Goal: Communication & Community: Answer question/provide support

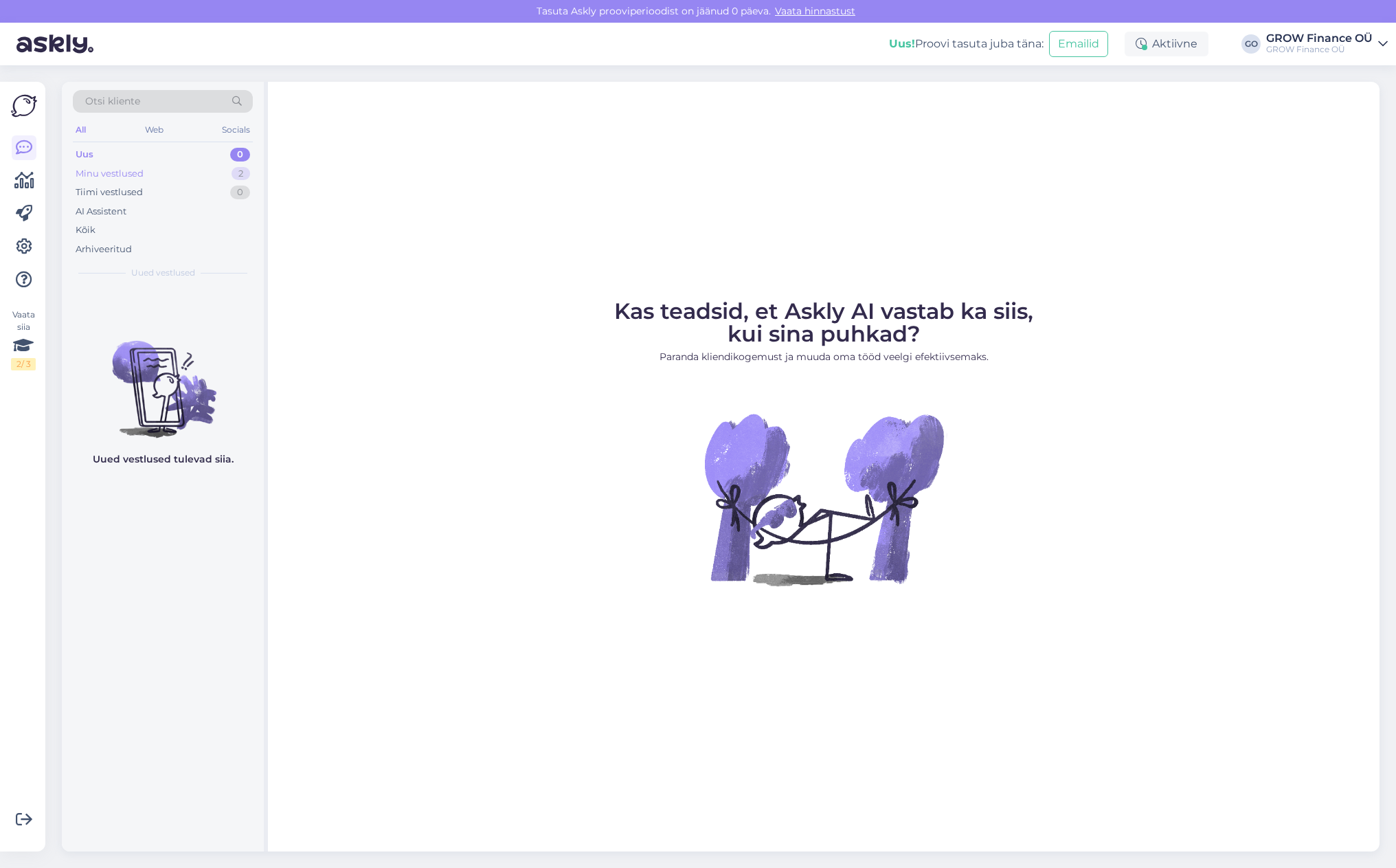
click at [110, 171] on div "Minu vestlused" at bounding box center [109, 174] width 68 height 14
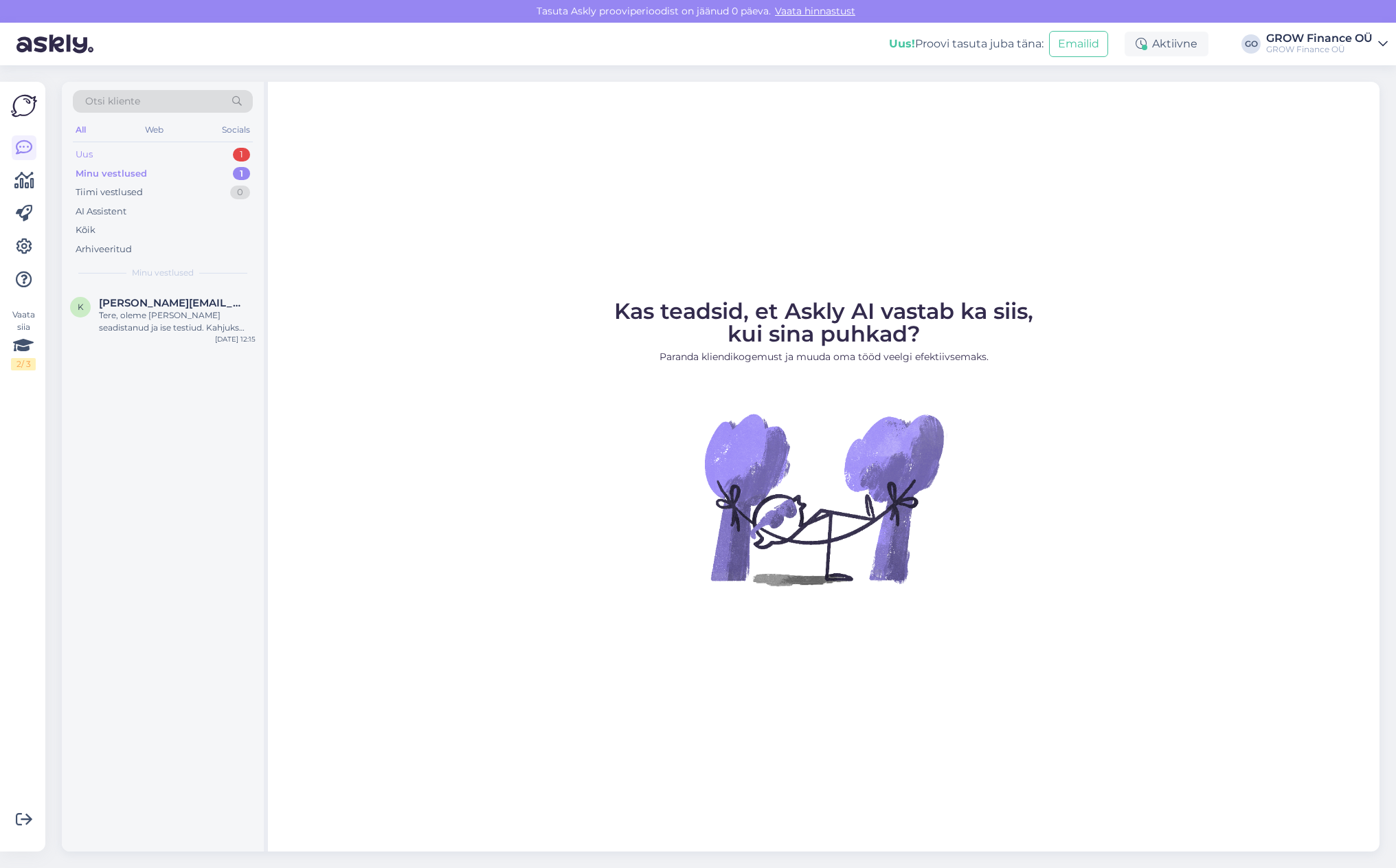
click at [88, 152] on div "Uus" at bounding box center [84, 154] width 17 height 14
click at [146, 313] on div "Hello, I am routing this question to the colleague who is responsible for this …" at bounding box center [177, 321] width 157 height 25
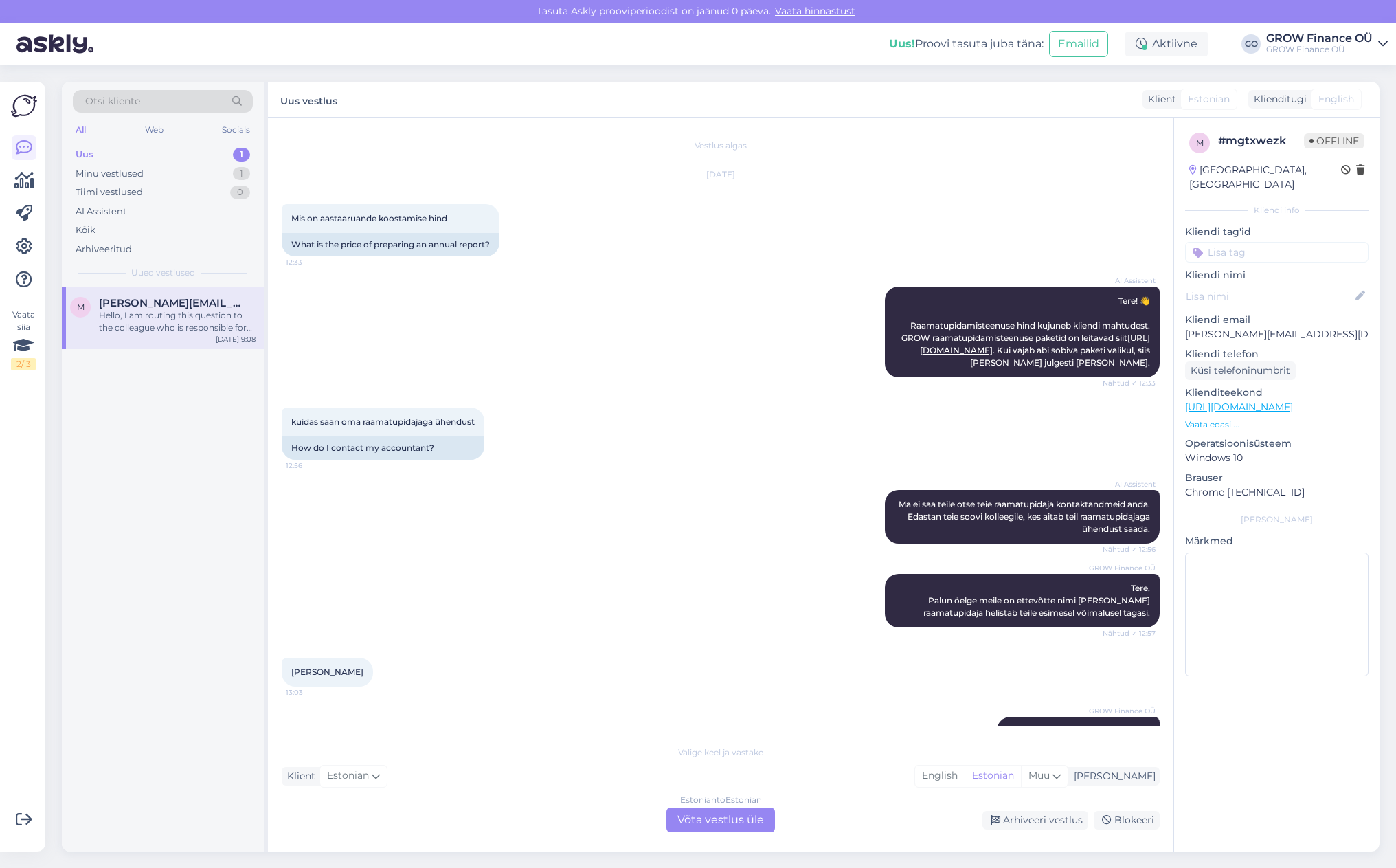
scroll to position [836, 0]
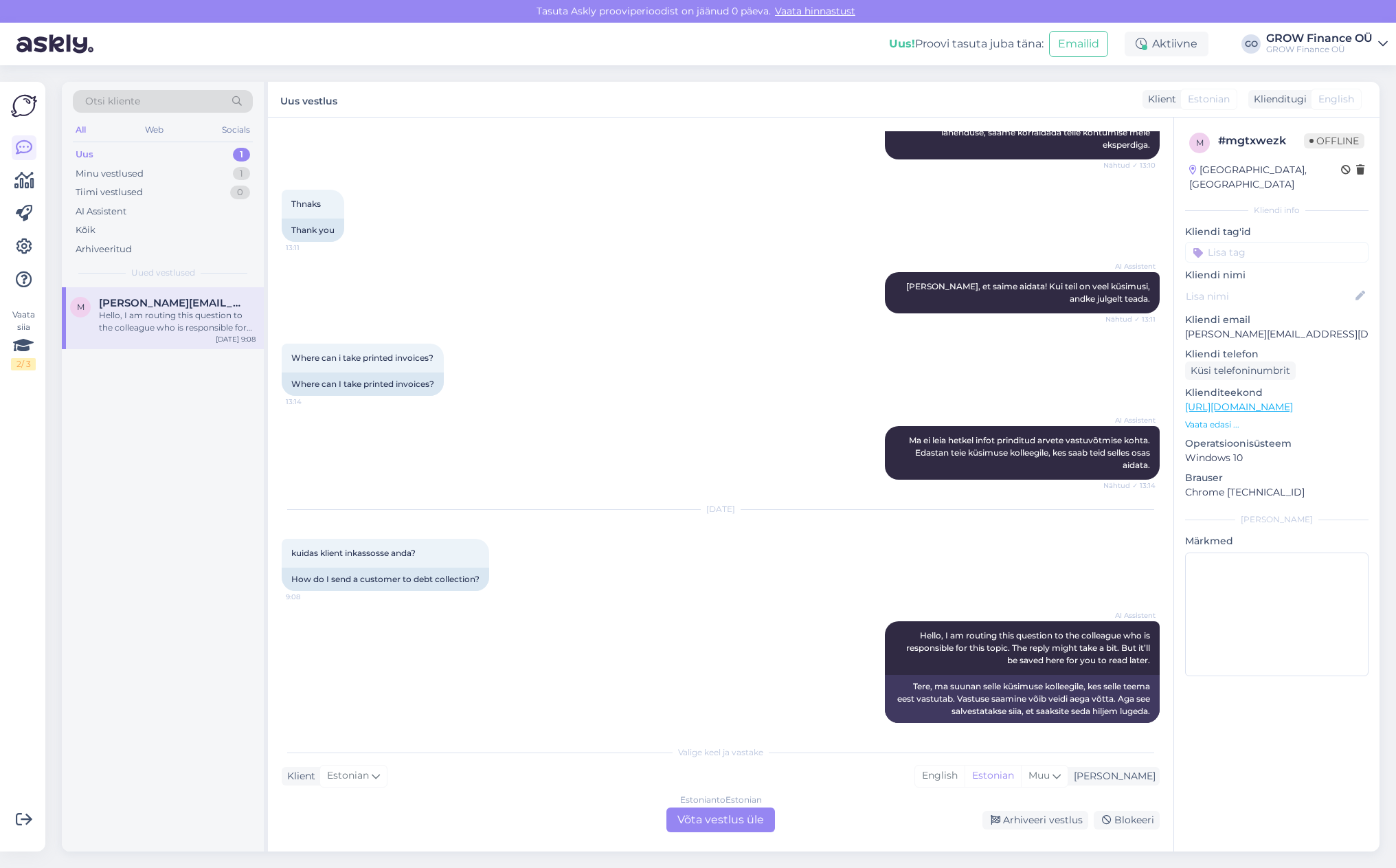
click at [715, 818] on div "Estonian to Estonian Võta vestlus üle" at bounding box center [720, 819] width 109 height 25
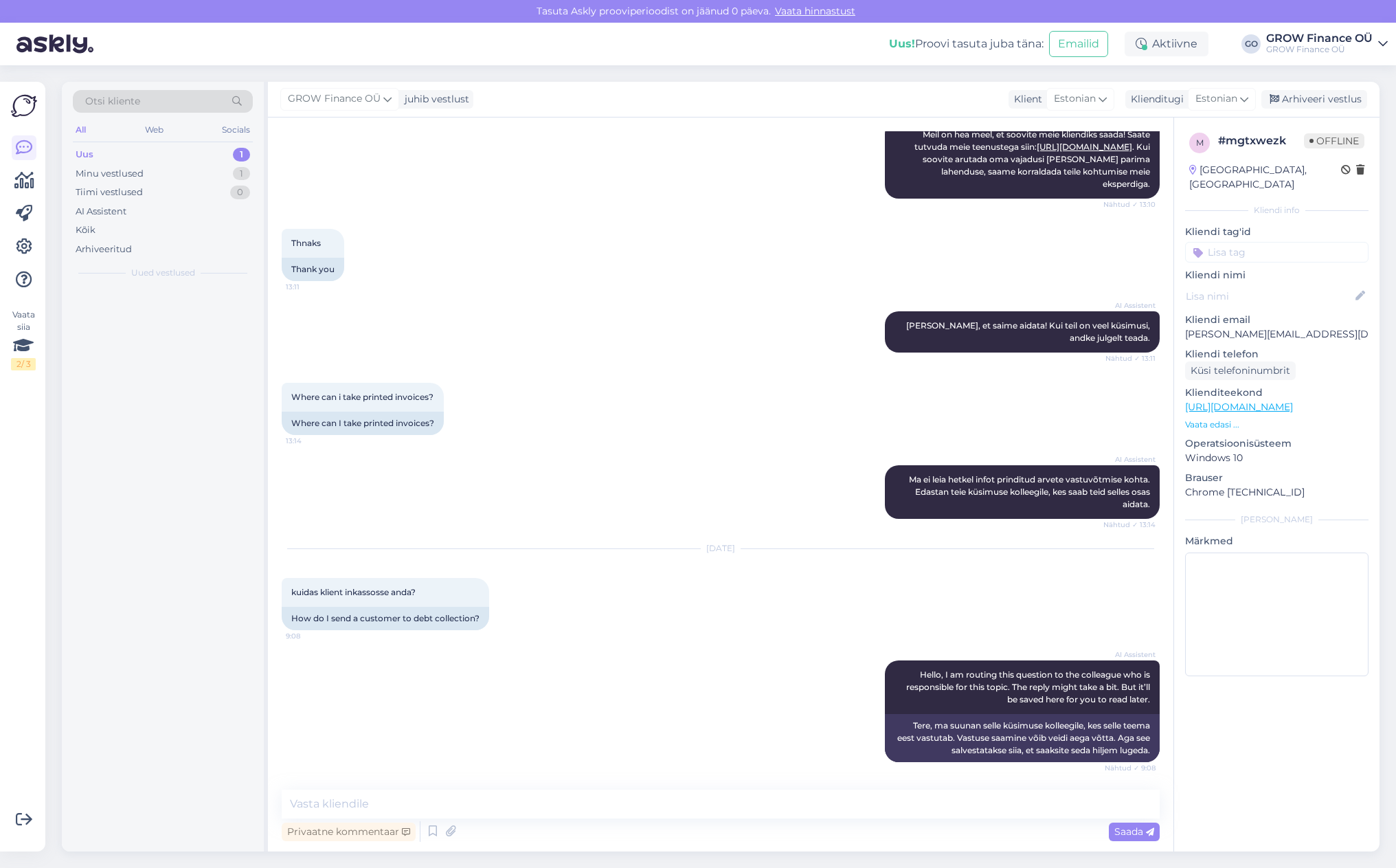
scroll to position [784, 0]
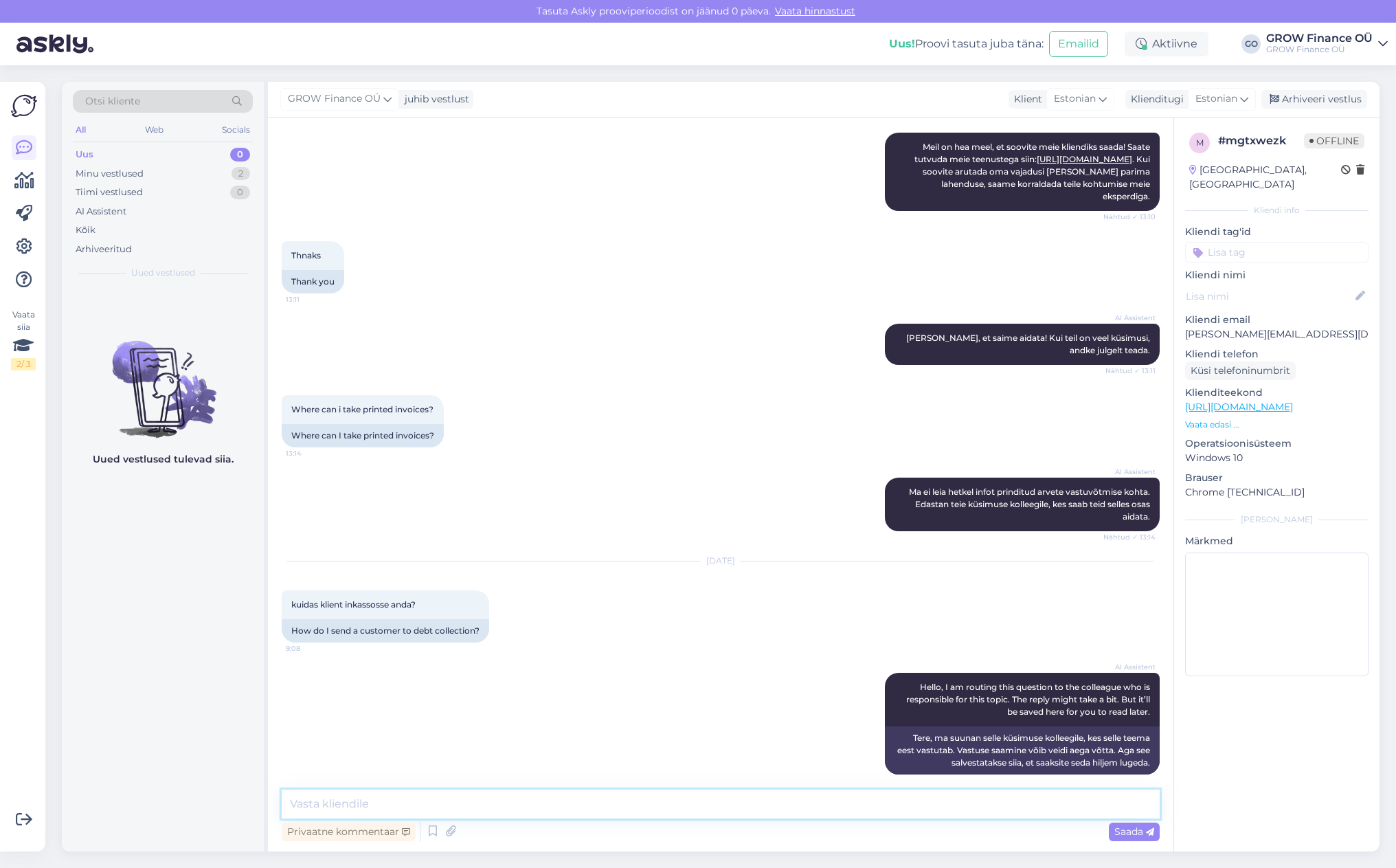
click at [364, 808] on textarea at bounding box center [720, 804] width 878 height 29
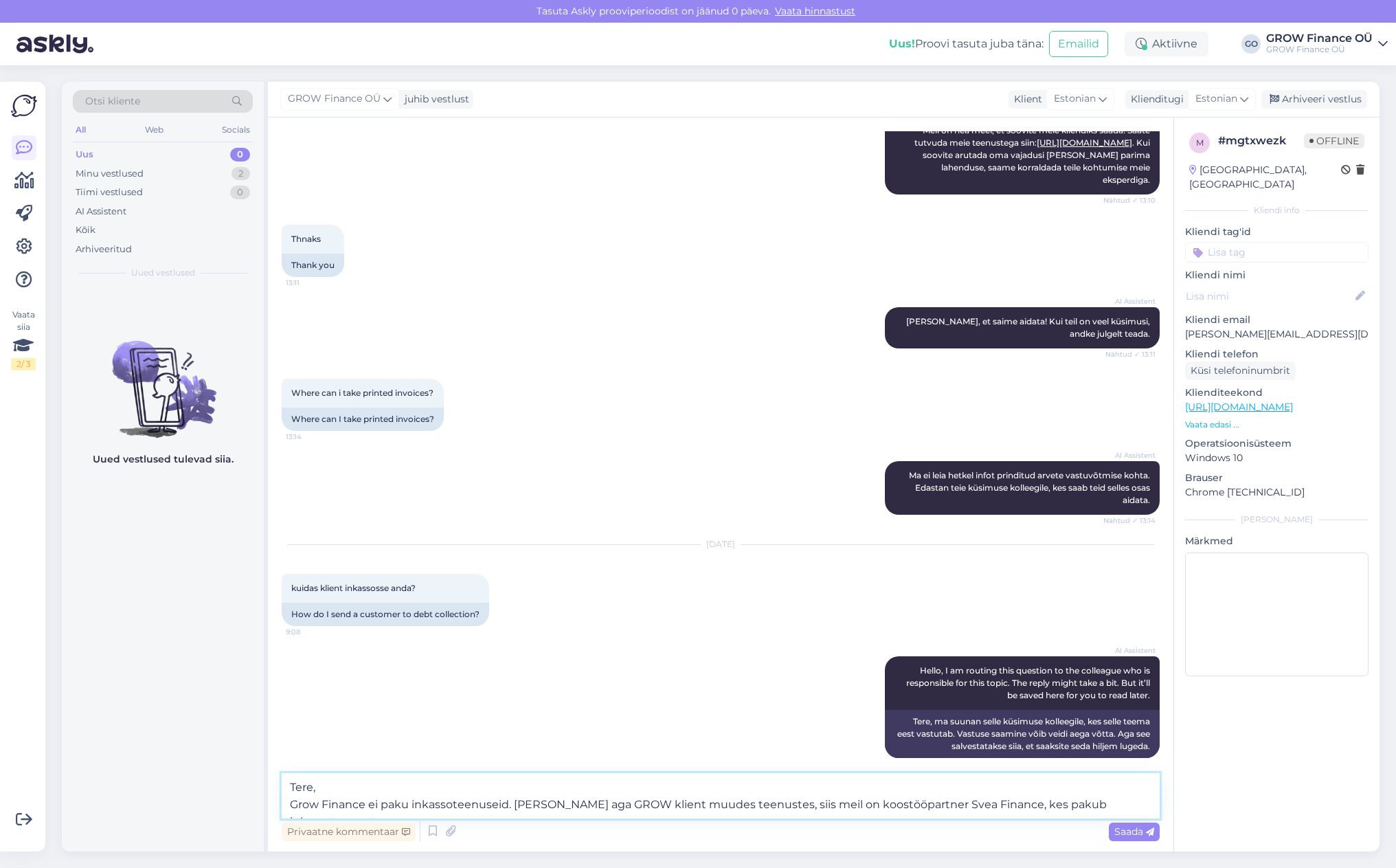
scroll to position [818, 0]
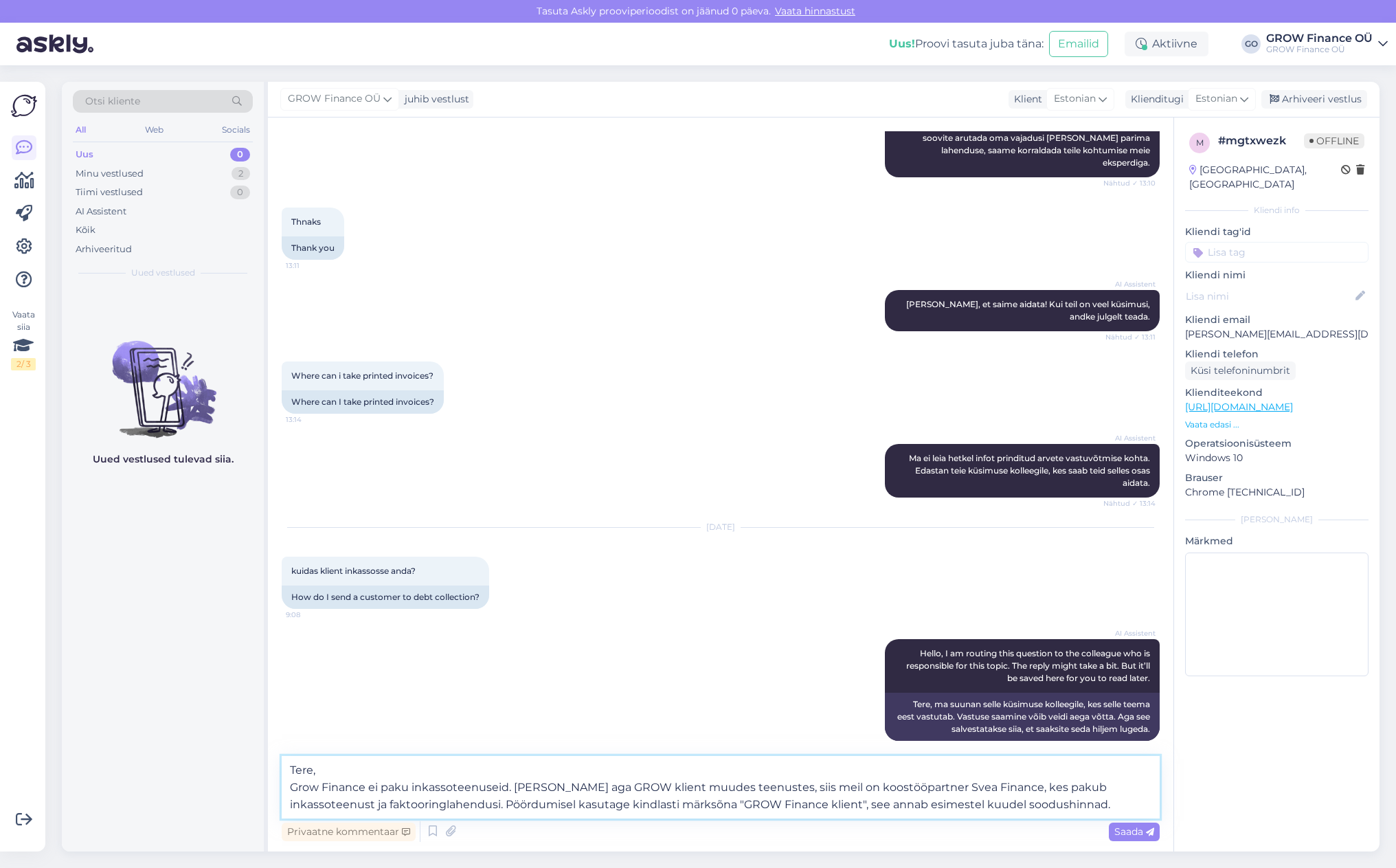
click at [1020, 814] on textarea "Tere, Grow Finance ei paku inkassoteenuseid. [PERSON_NAME] aga GROW klient muud…" at bounding box center [720, 787] width 878 height 63
drag, startPoint x: 990, startPoint y: 807, endPoint x: 283, endPoint y: 790, distance: 707.2
click at [283, 790] on textarea "Tere, Grow Finance ei paku inkassoteenuseid. [PERSON_NAME] aga GROW klient muud…" at bounding box center [720, 787] width 878 height 63
paste textarea "d aga GROWi klient [PERSON_NAME] teenuses, siis teadmiseks, et meie koostööpart…"
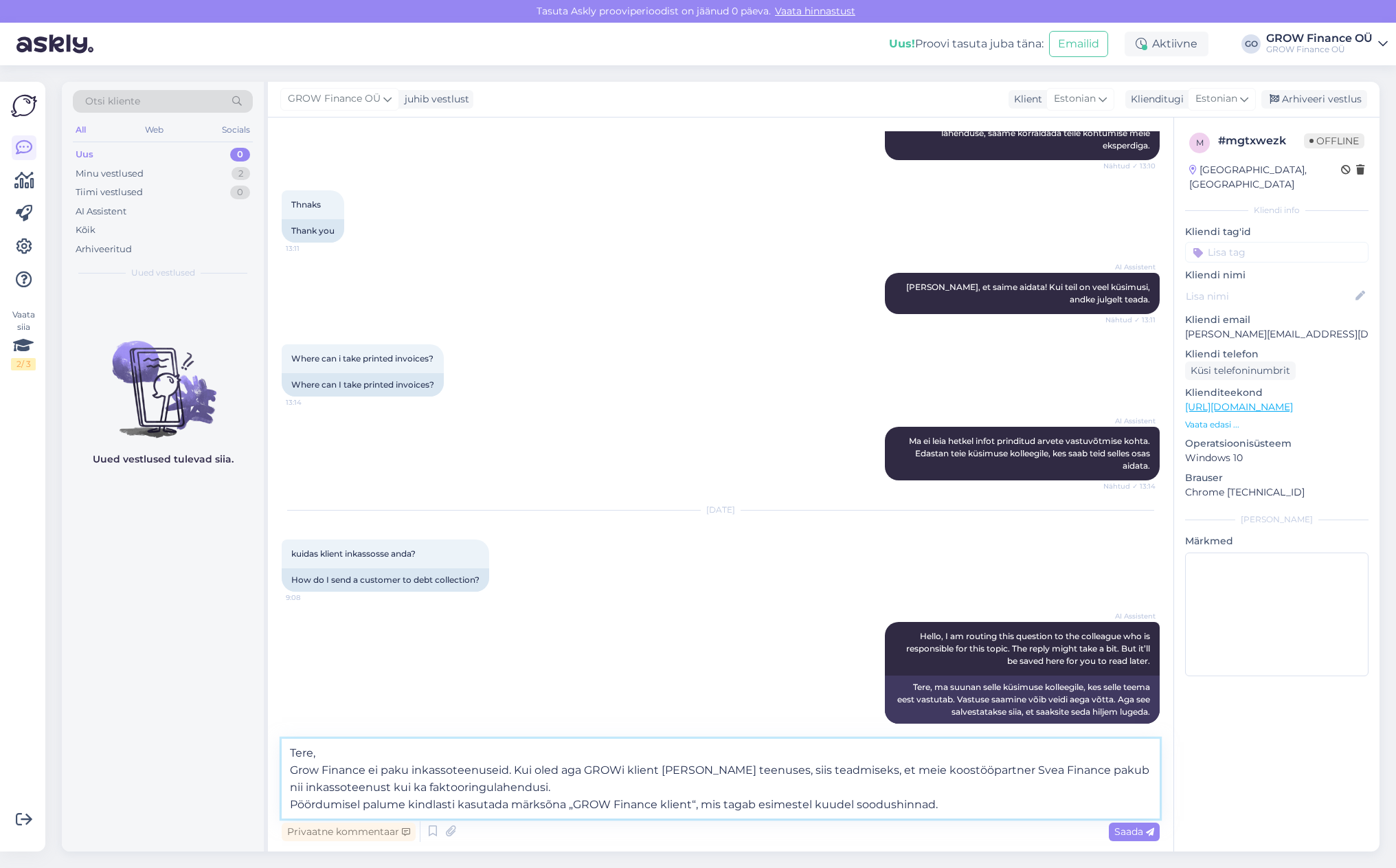
click at [294, 775] on textarea "Tere, Grow Finance ei paku inkassoteenuseid. Kui oled aga GROWi klient [PERSON_…" at bounding box center [720, 778] width 878 height 80
click at [622, 775] on textarea "Tere, Grow Finance ei paku inkassoteenuseid. Kui oled aga GROWi klient [PERSON_…" at bounding box center [720, 778] width 878 height 80
type textarea "Tere, Grow Finance ei paku inkassoteenuseid. Kui oled aga GROW klient [PERSON_N…"
click at [1137, 833] on span "Saada" at bounding box center [1135, 831] width 40 height 12
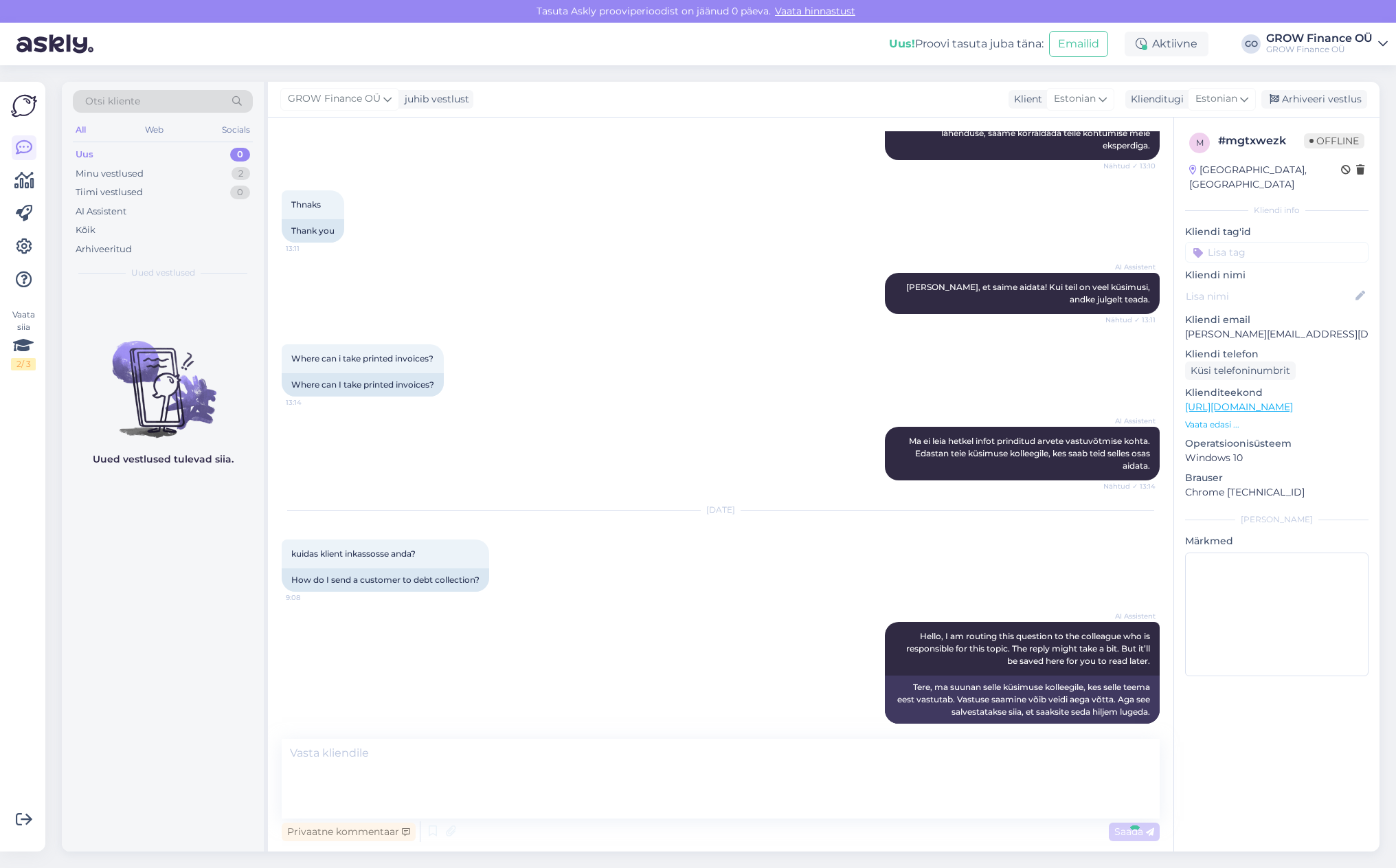
scroll to position [918, 0]
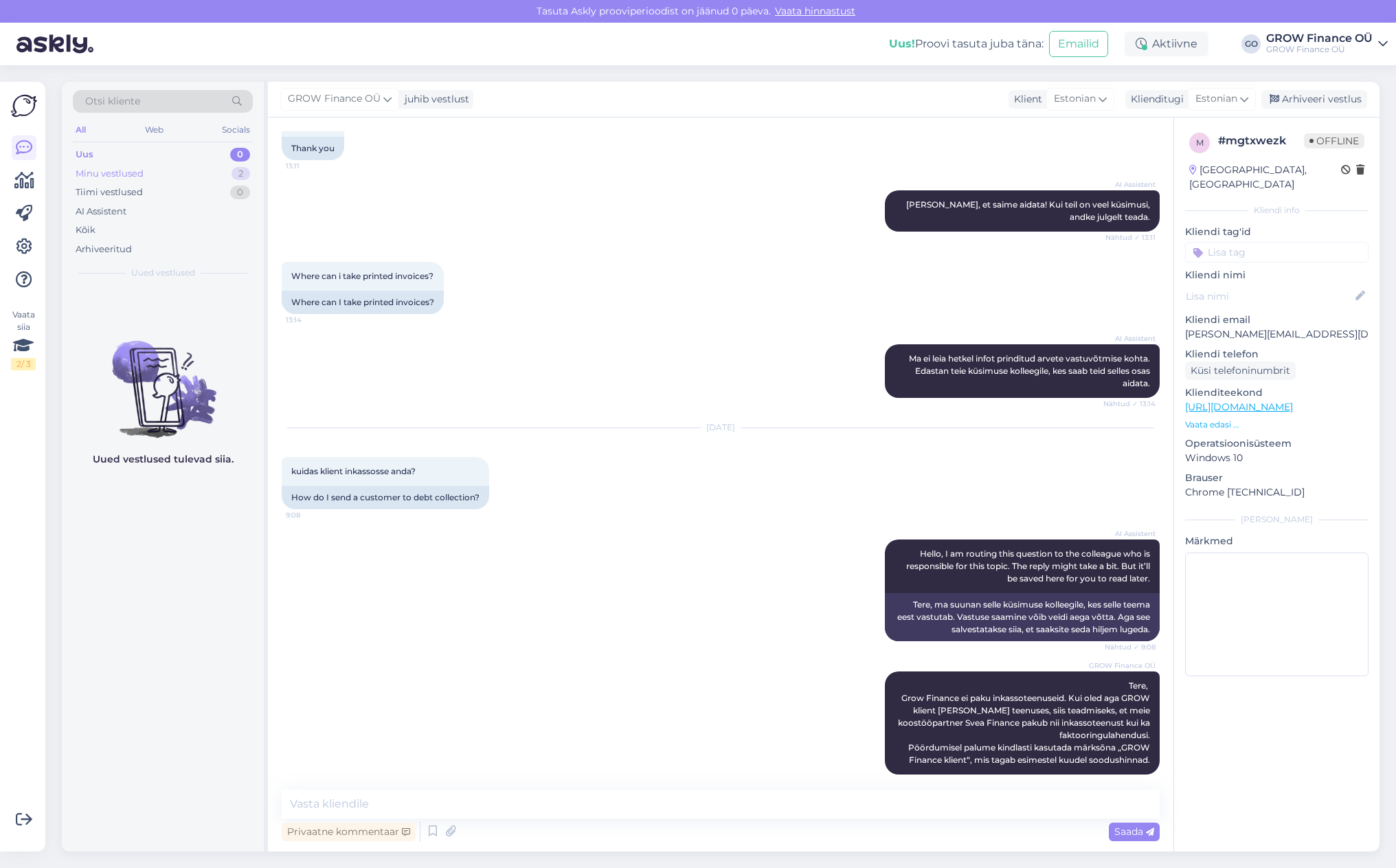
click at [105, 174] on div "Minu vestlused" at bounding box center [109, 174] width 68 height 14
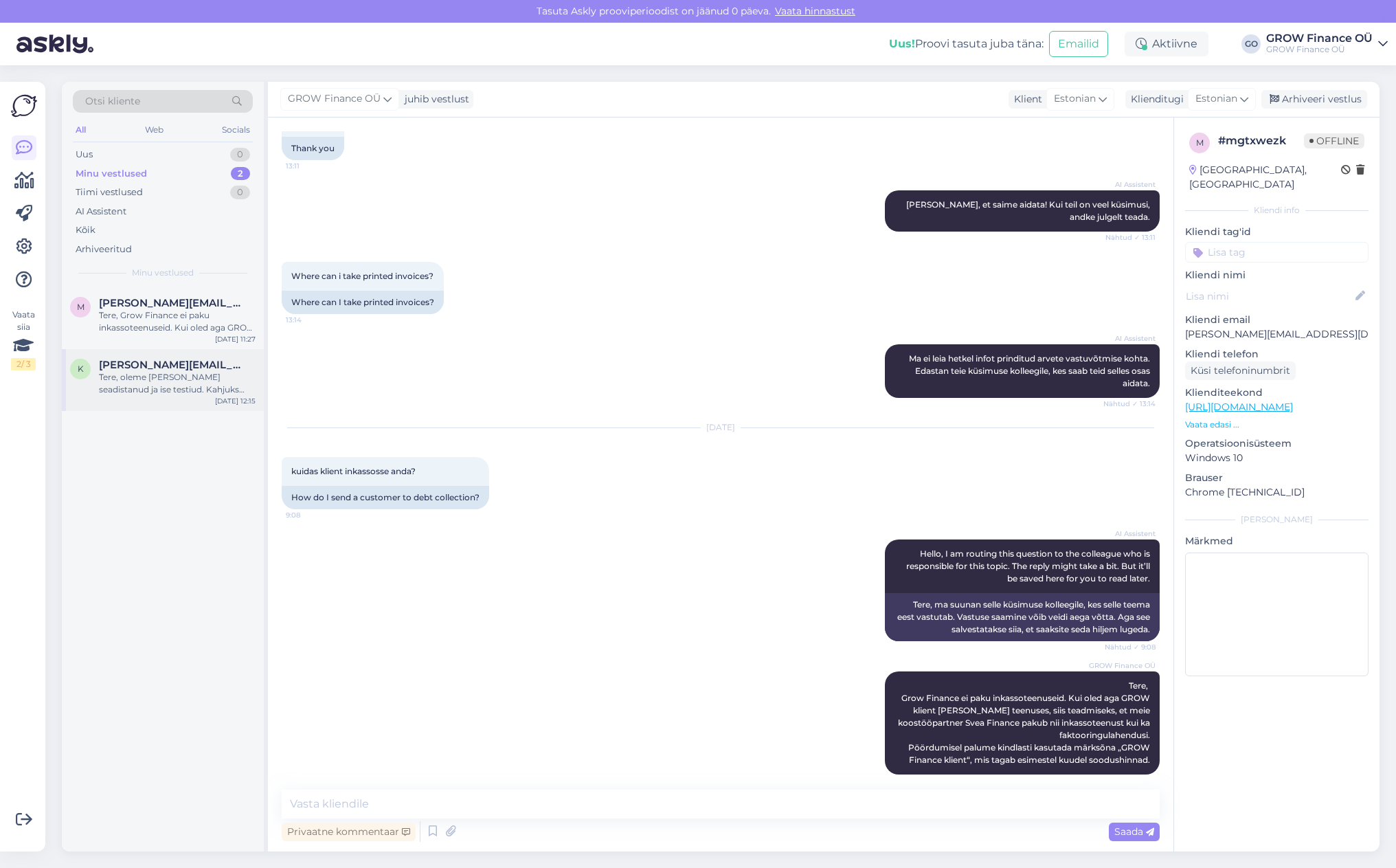
click at [142, 371] on div "Tere, oleme [PERSON_NAME] seadistanud ja ise testiud. Kahjuks reaalsete klienti…" at bounding box center [177, 383] width 157 height 25
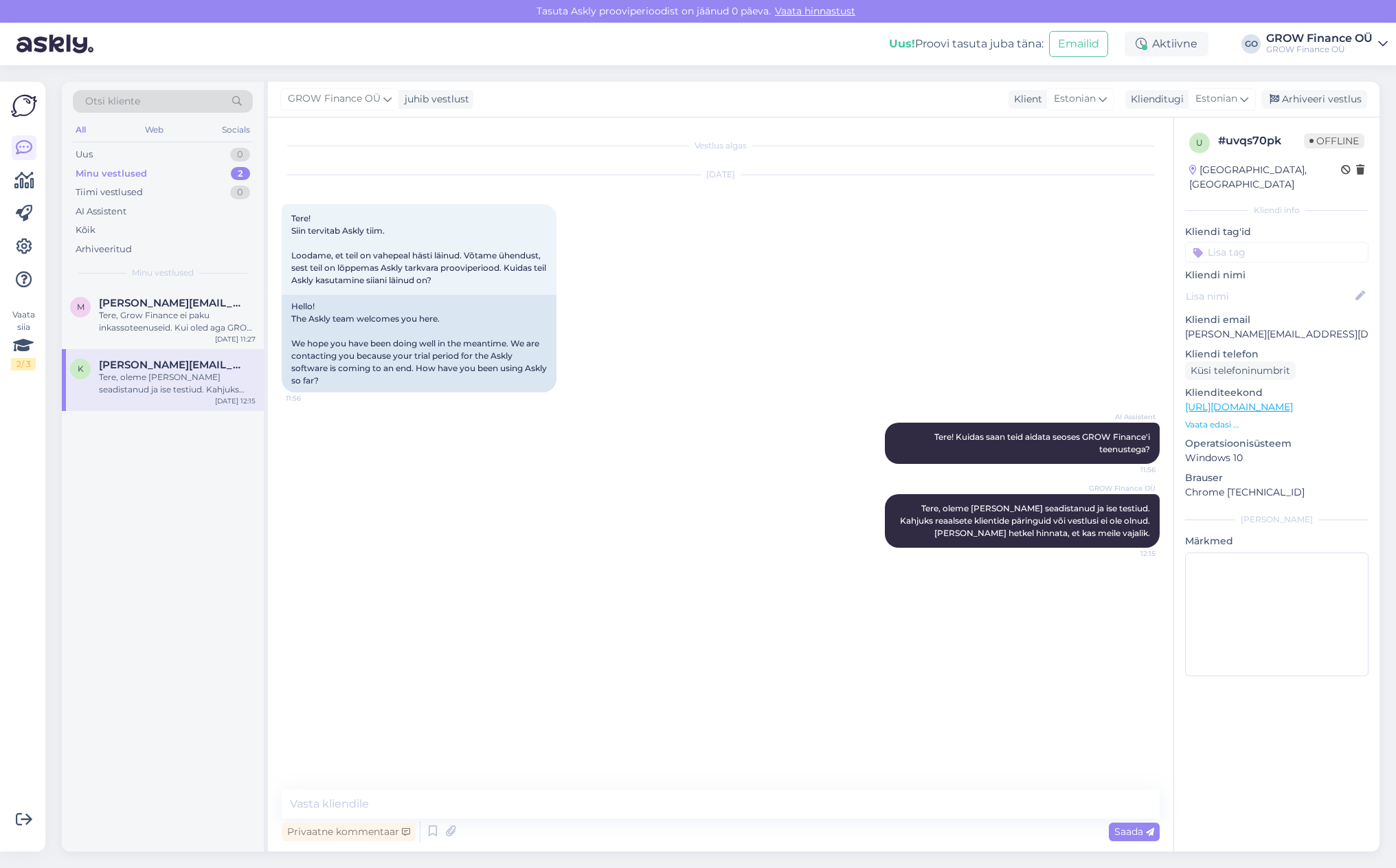
scroll to position [0, 0]
click at [146, 307] on span "[PERSON_NAME][EMAIL_ADDRESS][DOMAIN_NAME]" at bounding box center [171, 302] width 143 height 12
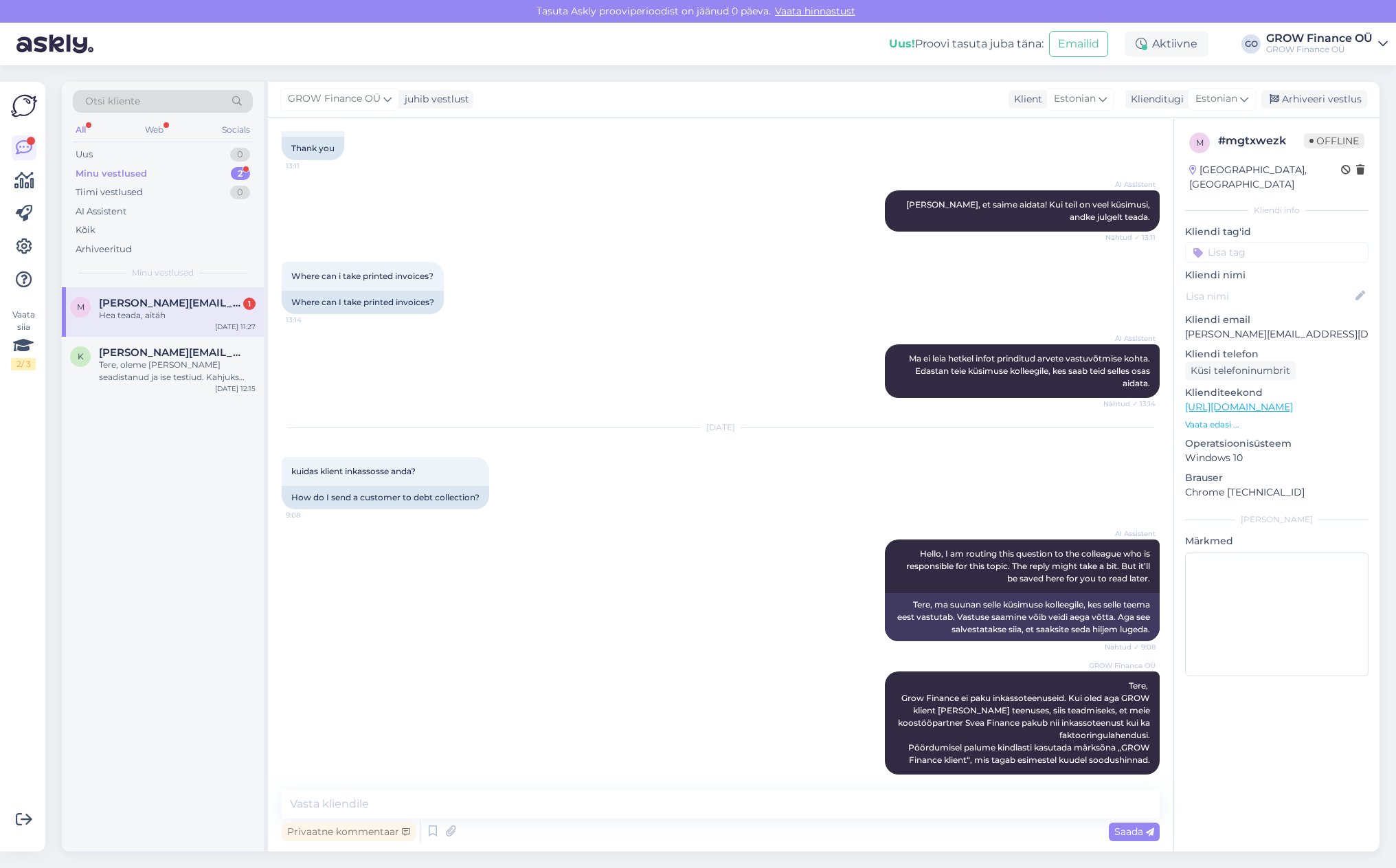
scroll to position [977, 0]
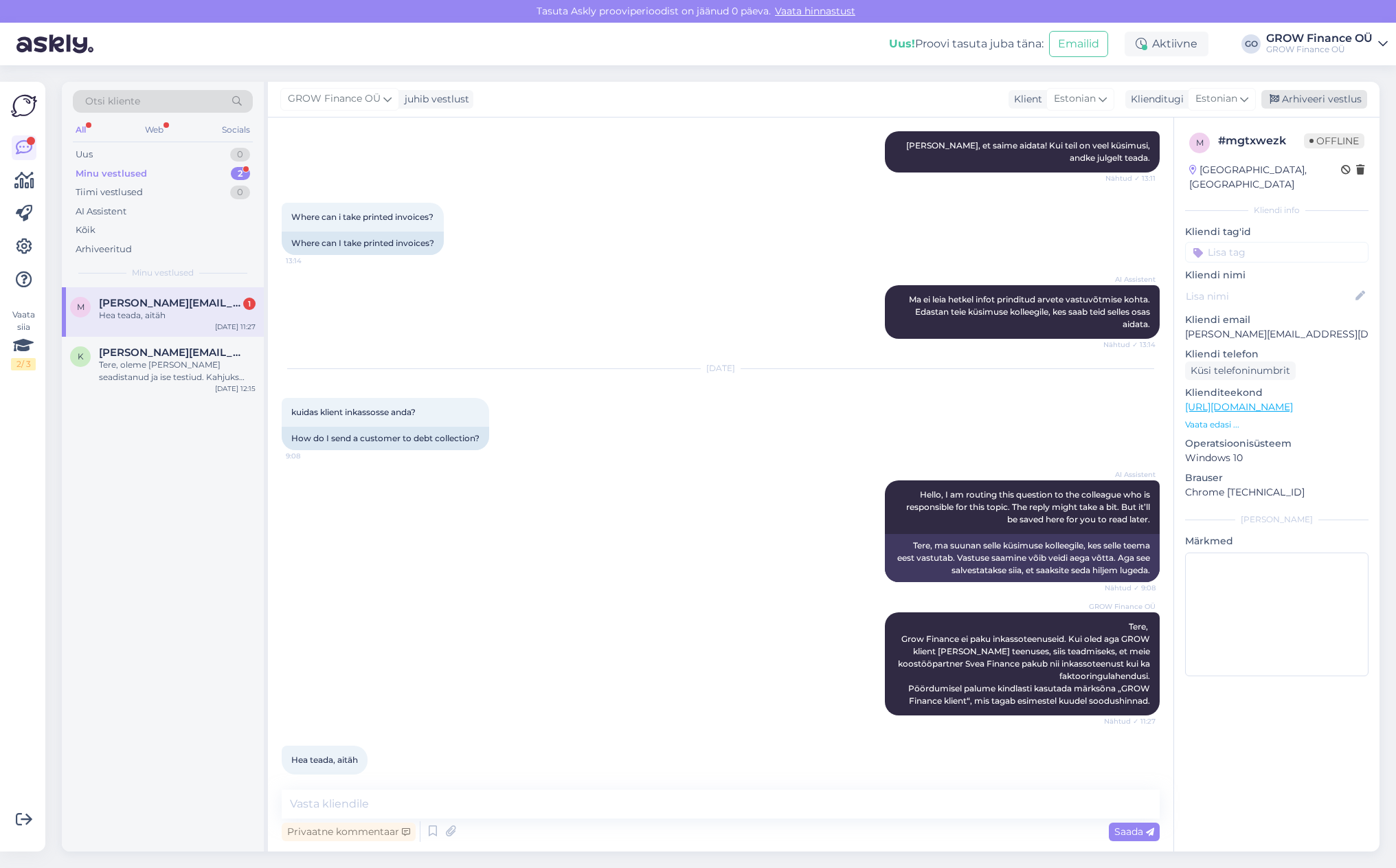
click at [1332, 97] on div "Arhiveeri vestlus" at bounding box center [1315, 99] width 106 height 19
